Goal: Task Accomplishment & Management: Manage account settings

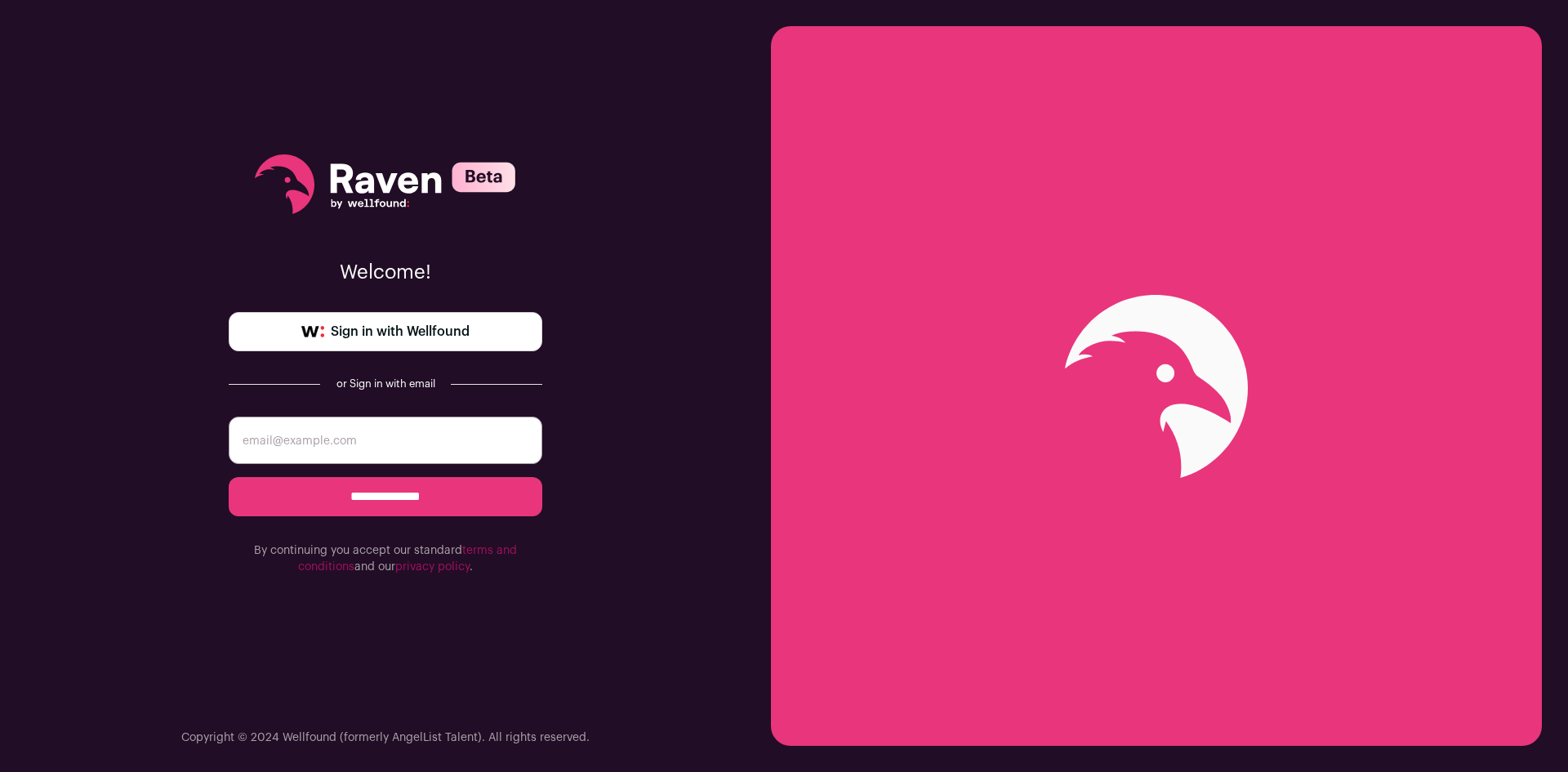
click at [416, 326] on span "Sign in with Wellfound" at bounding box center [400, 331] width 139 height 19
click at [390, 454] on input "email" at bounding box center [385, 440] width 314 height 47
click at [332, 454] on input "email" at bounding box center [385, 440] width 314 height 47
click at [320, 487] on input "**********" at bounding box center [385, 496] width 314 height 39
click at [339, 433] on input "email" at bounding box center [385, 440] width 314 height 47
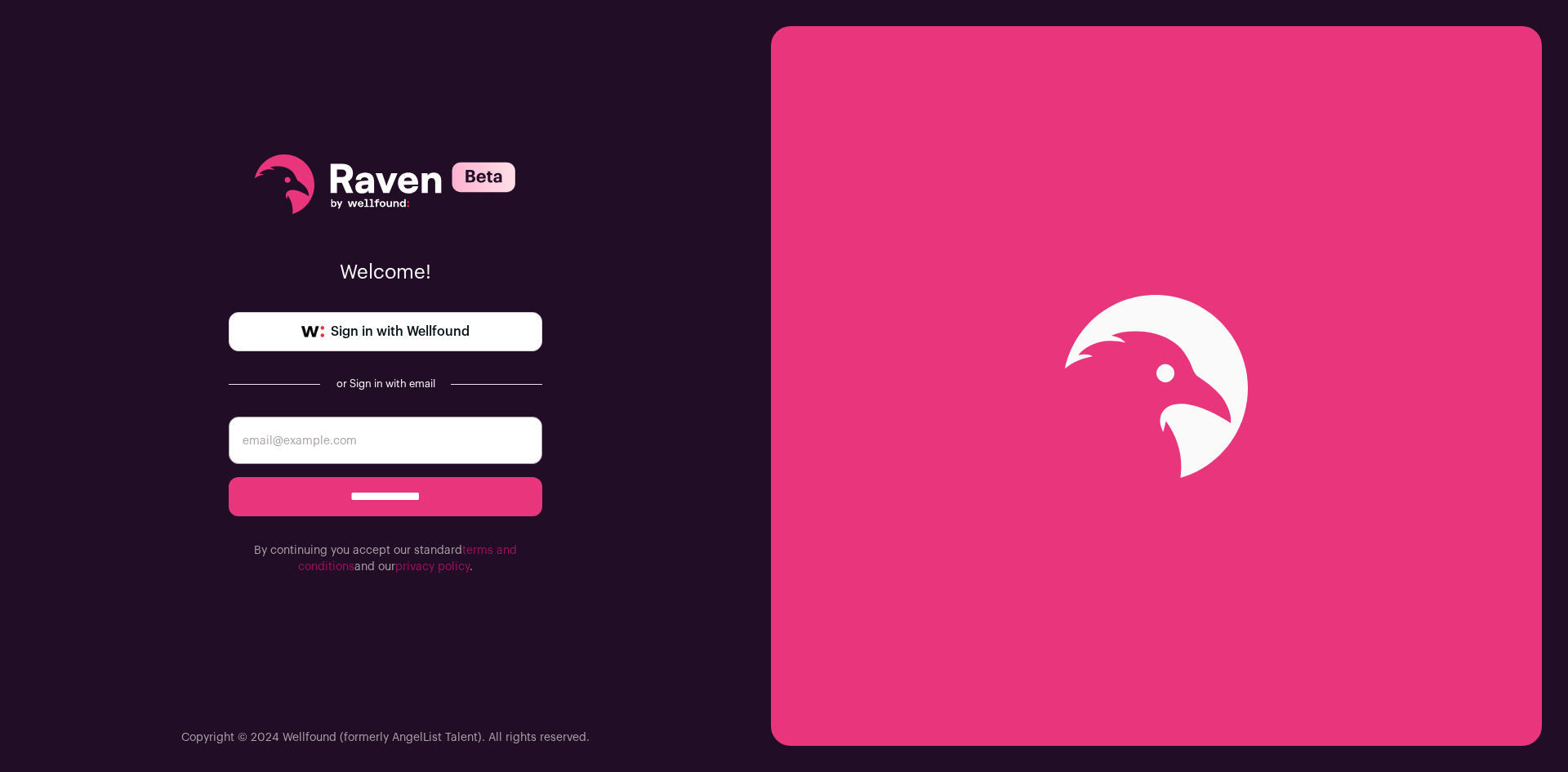
drag, startPoint x: 333, startPoint y: 420, endPoint x: 320, endPoint y: 440, distance: 23.9
paste input "victoriastaada@gmail.com"
type input "victoriastaada@gmail.com"
click at [441, 512] on input "**********" at bounding box center [385, 496] width 314 height 39
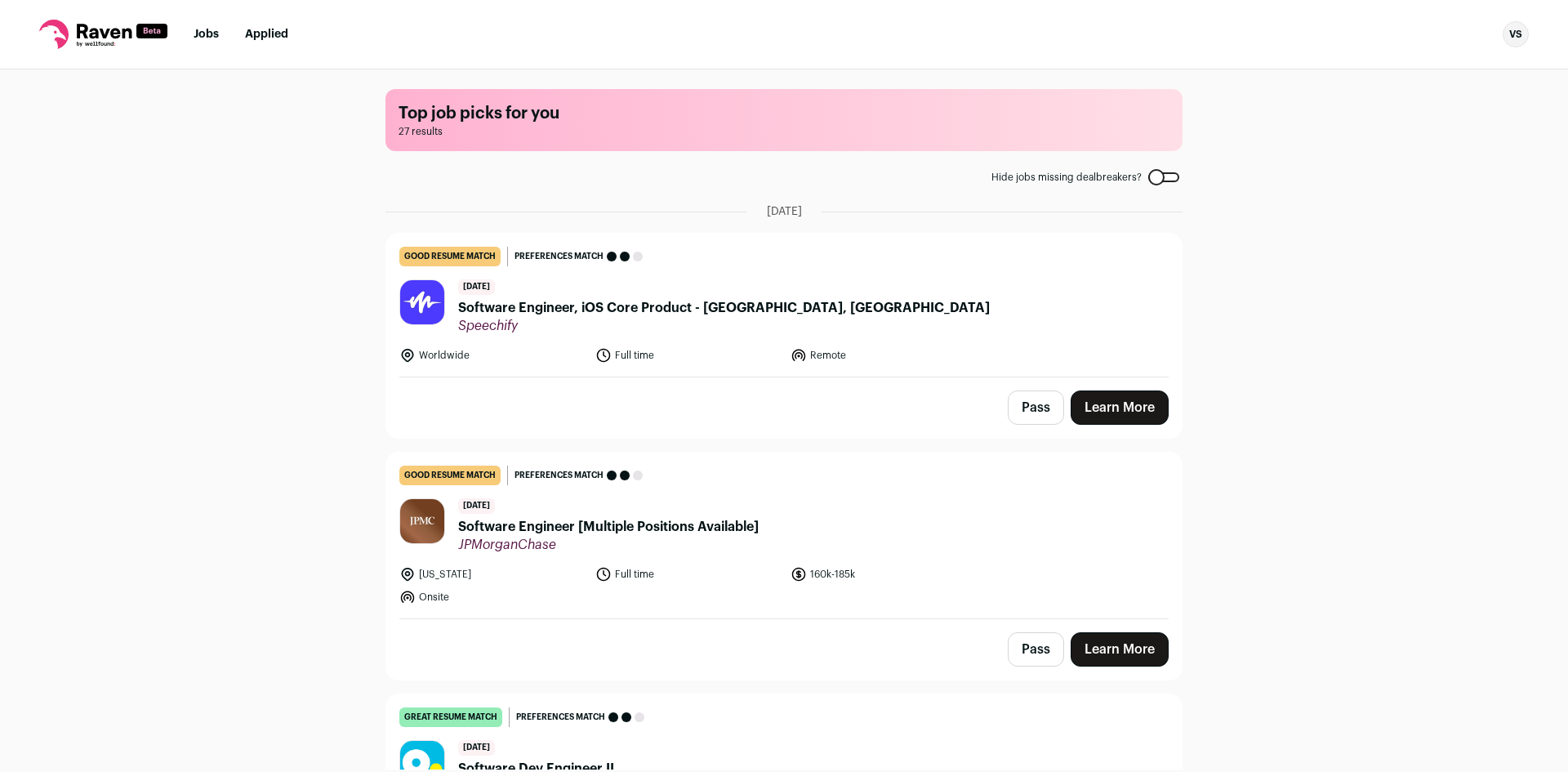
click at [1515, 36] on div "VS" at bounding box center [1515, 34] width 26 height 26
click at [1411, 79] on link "Settings" at bounding box center [1437, 76] width 180 height 39
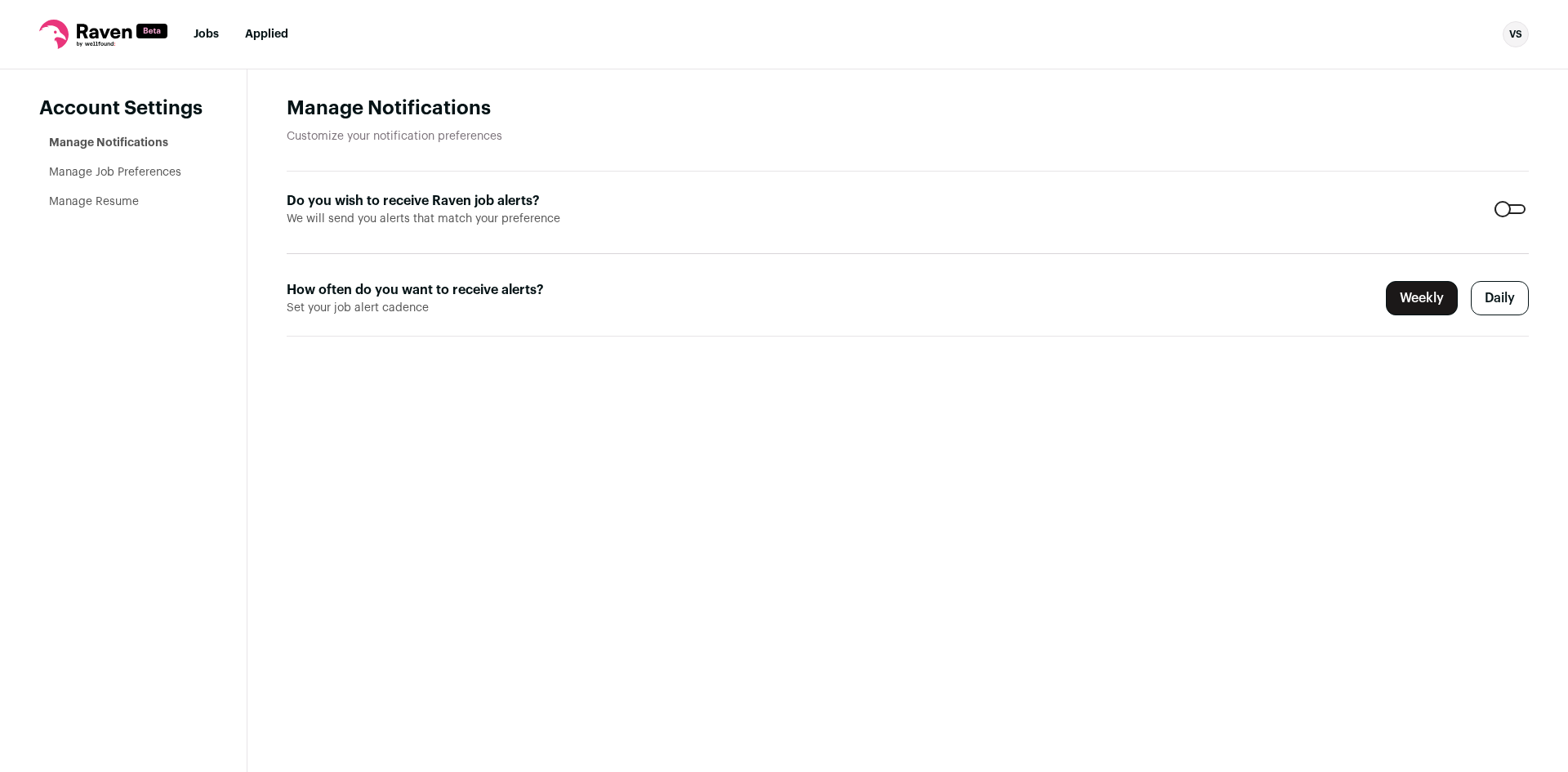
click at [1482, 178] on form "Do you wish to receive Raven job alerts? We will send you alerts that match you…" at bounding box center [908, 254] width 1242 height 165
click at [1500, 161] on header "Manage Notifications Customize your notification preferences" at bounding box center [908, 133] width 1242 height 76
click at [1500, 211] on div at bounding box center [1509, 209] width 31 height 10
click at [159, 179] on link "Manage Job Preferences" at bounding box center [115, 173] width 132 height 12
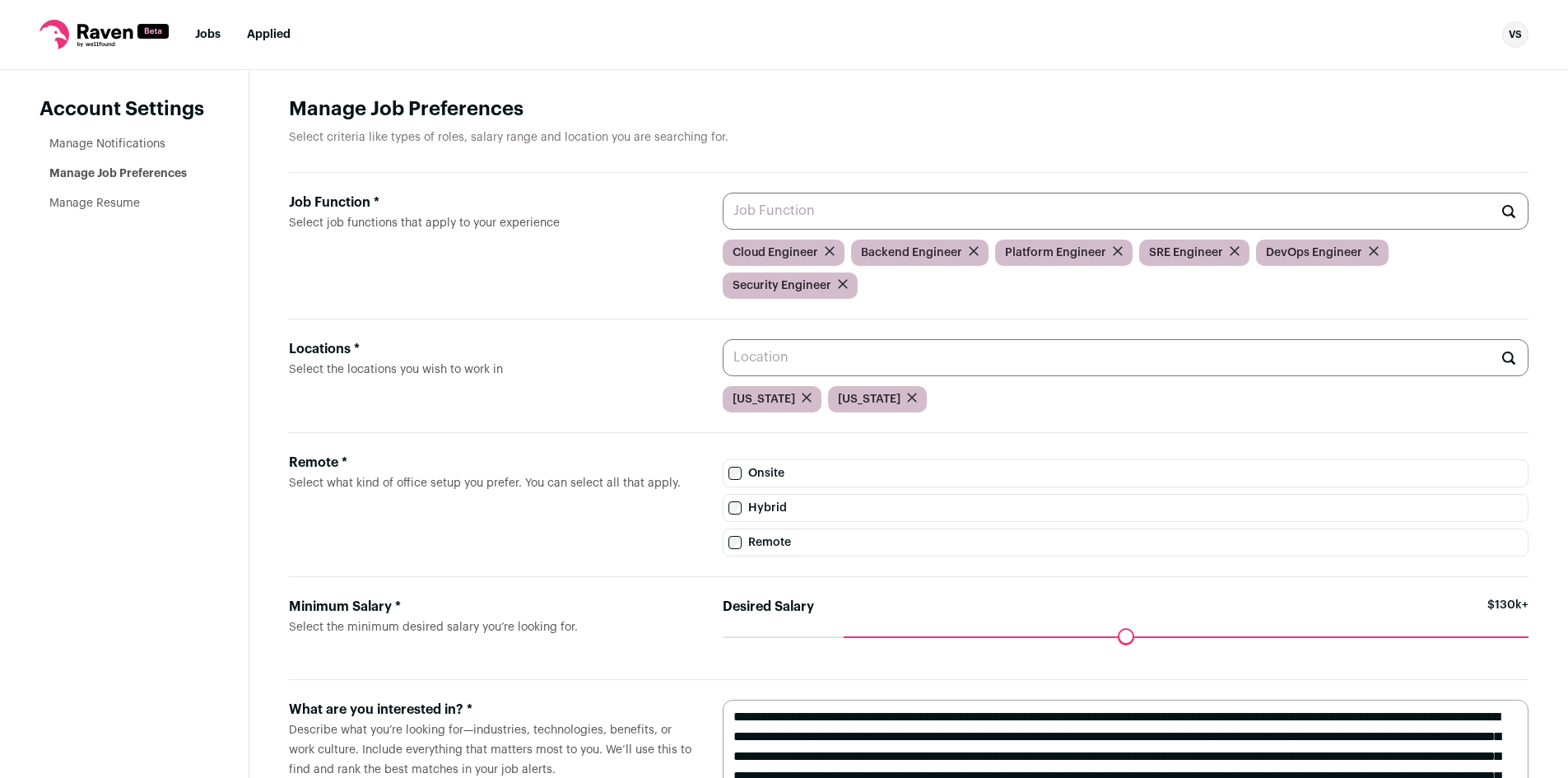
scroll to position [74, 0]
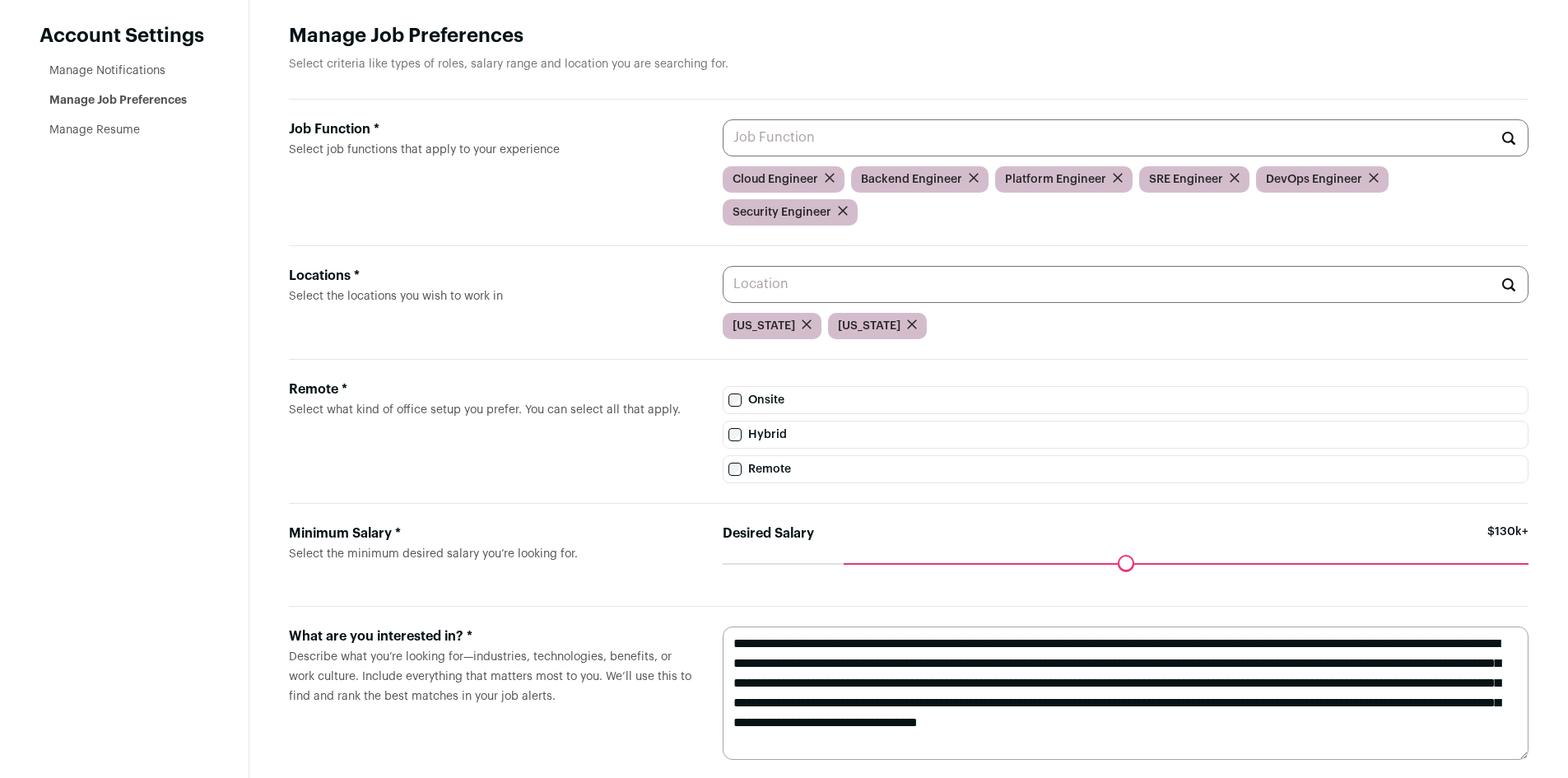
click at [80, 132] on link "Manage Resume" at bounding box center [95, 130] width 91 height 12
